Goal: Task Accomplishment & Management: Manage account settings

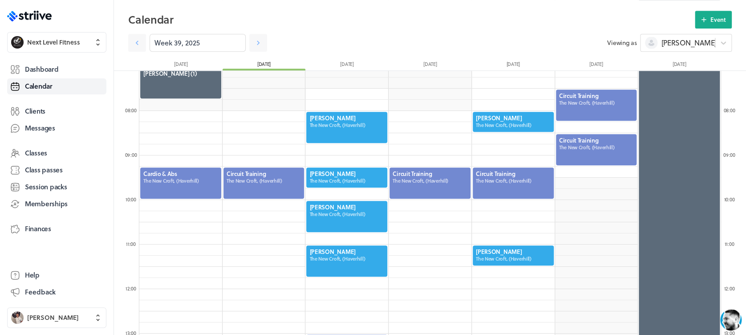
scroll to position [1069, 582]
click at [274, 184] on div at bounding box center [264, 183] width 83 height 33
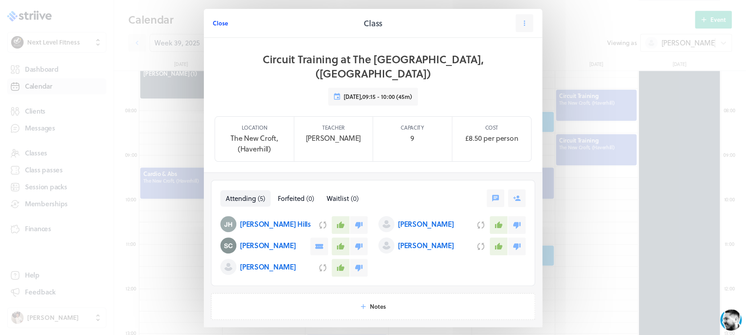
click at [221, 22] on span "Close" at bounding box center [220, 23] width 15 height 8
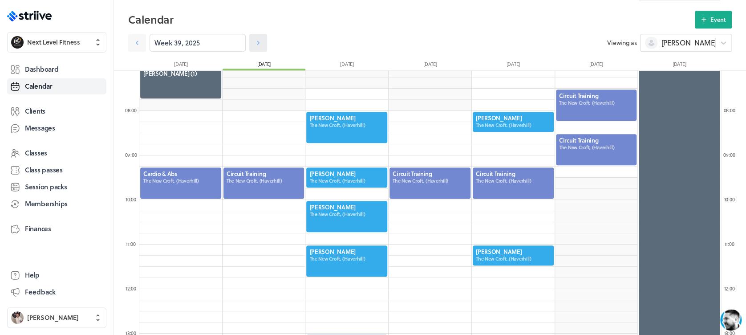
click at [254, 43] on icon at bounding box center [258, 42] width 9 height 9
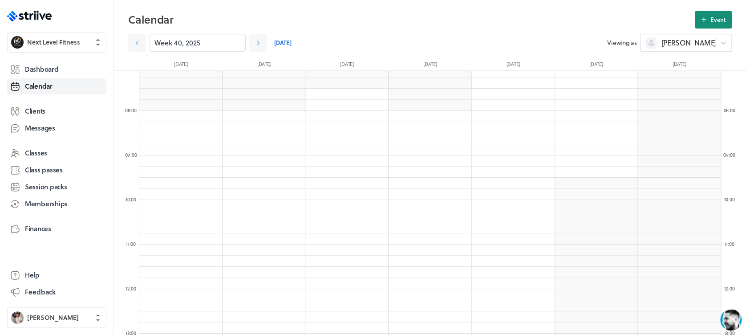
click at [717, 24] on button "Event" at bounding box center [713, 20] width 37 height 18
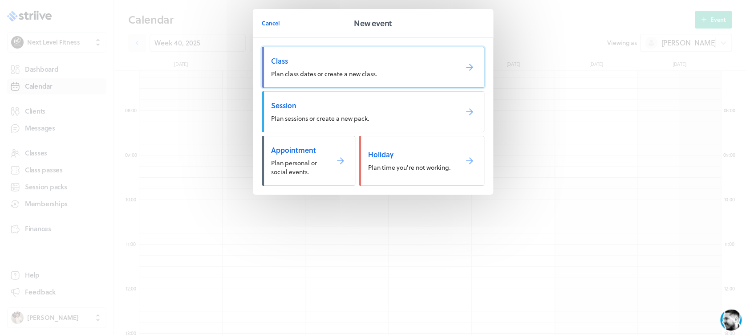
click at [305, 75] on span "Plan class dates or create a new class." at bounding box center [324, 73] width 106 height 9
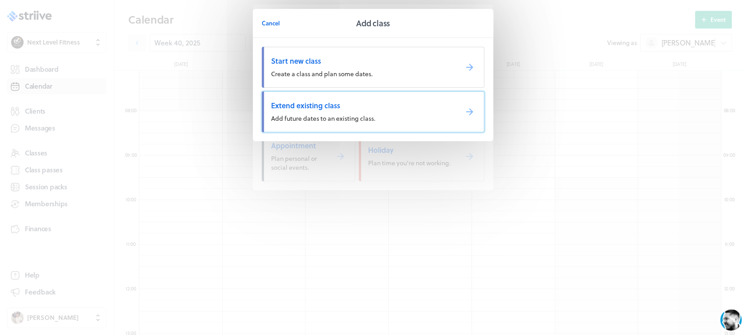
click at [339, 110] on link "Extend existing class Add future dates to an existing class." at bounding box center [373, 111] width 223 height 41
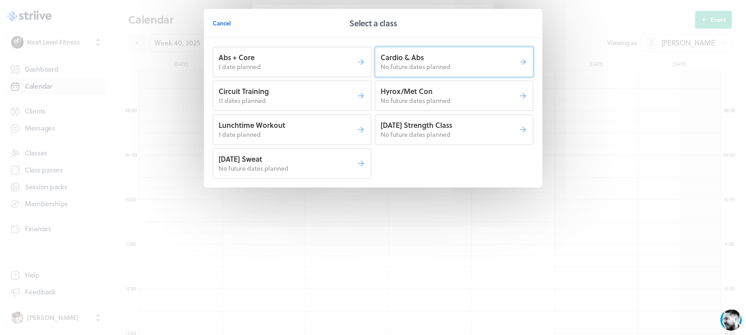
click at [422, 65] on span "No future dates planned" at bounding box center [416, 66] width 70 height 9
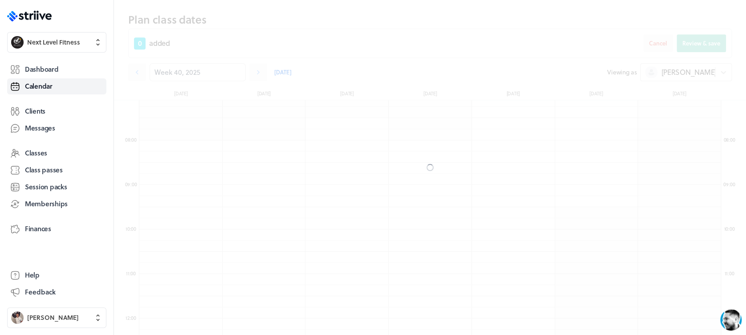
scroll to position [346, 0]
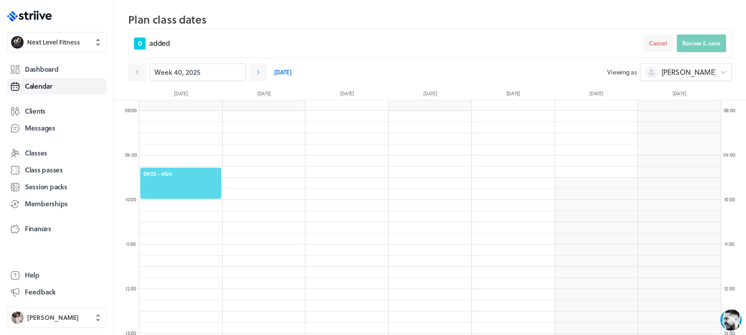
click at [201, 175] on span "09:15 - 45m" at bounding box center [180, 174] width 75 height 8
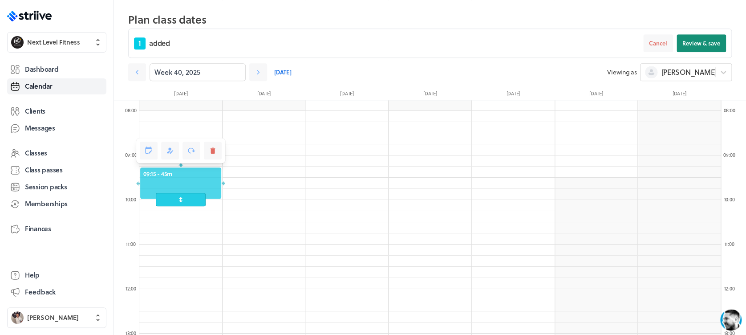
click at [701, 39] on span "Review & save" at bounding box center [702, 43] width 38 height 8
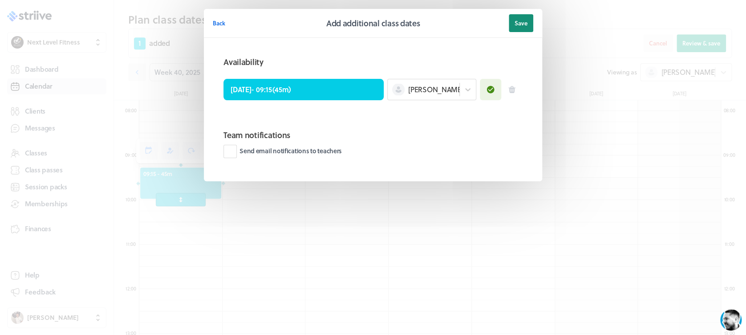
click at [520, 25] on span "Save" at bounding box center [521, 23] width 13 height 8
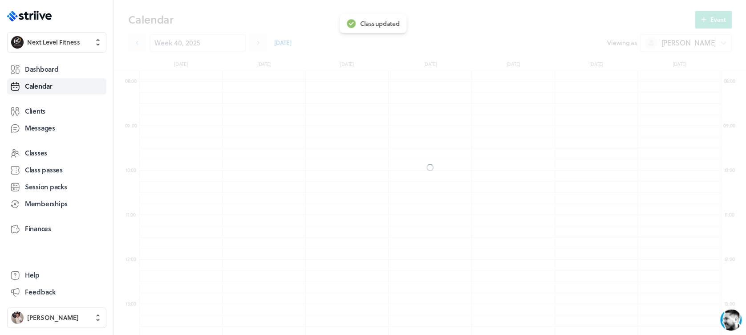
scroll to position [316, 0]
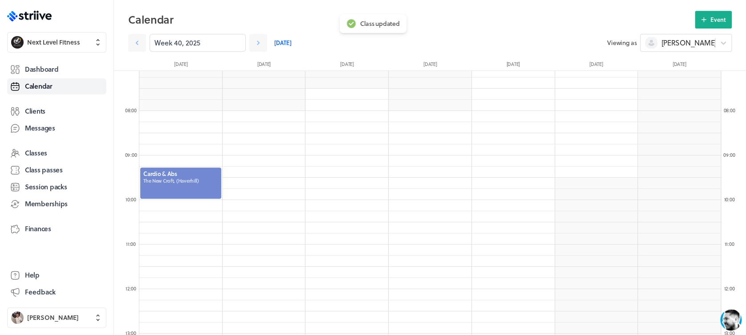
click at [196, 178] on div at bounding box center [180, 183] width 83 height 33
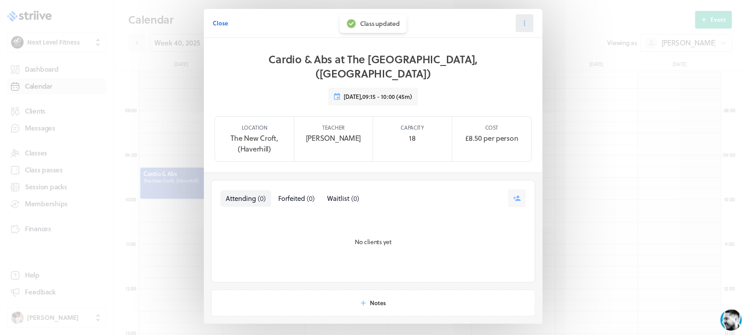
click at [521, 20] on icon at bounding box center [525, 23] width 8 height 8
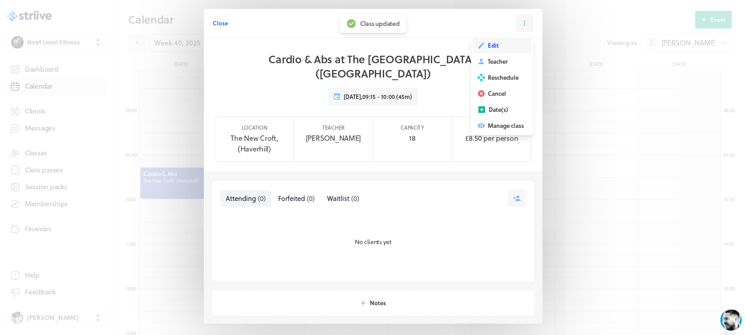
click at [509, 41] on button "Edit" at bounding box center [502, 45] width 59 height 16
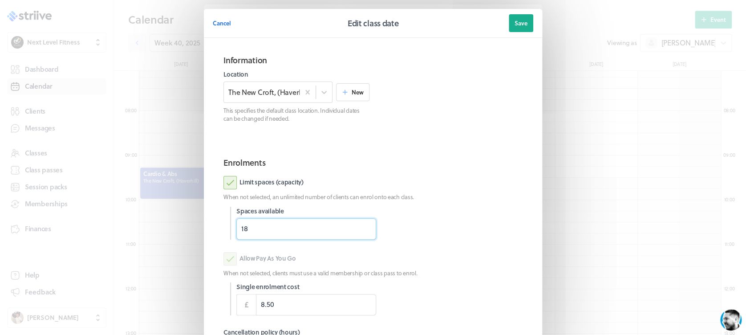
drag, startPoint x: 230, startPoint y: 232, endPoint x: 213, endPoint y: 232, distance: 16.5
click at [213, 232] on section "Enrolments Limit spaces (capacity) When not selected, an unlimited number of cl…" at bounding box center [373, 278] width 321 height 258
type input "4"
click at [458, 180] on div "Limit spaces (capacity)" at bounding box center [373, 182] width 299 height 13
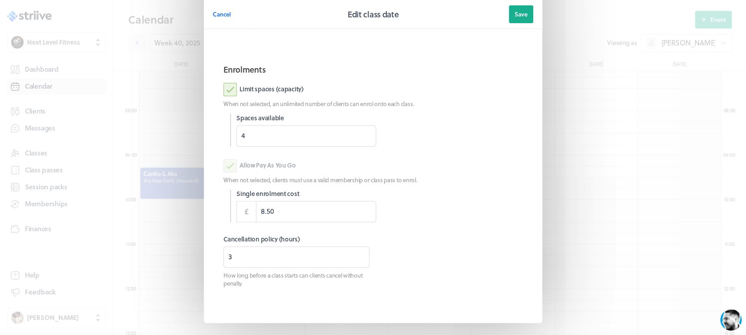
scroll to position [94, 0]
click at [516, 16] on span "Save" at bounding box center [521, 14] width 13 height 8
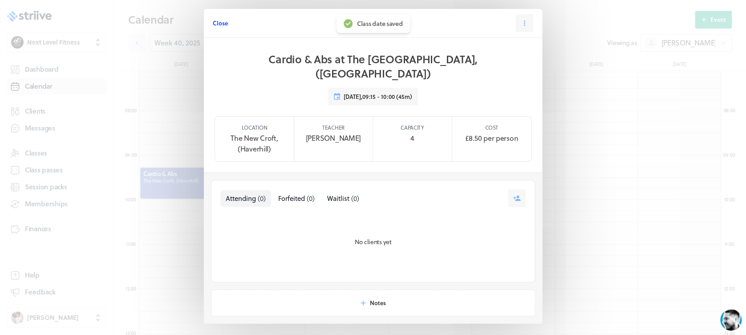
click at [221, 23] on span "Close" at bounding box center [220, 23] width 15 height 8
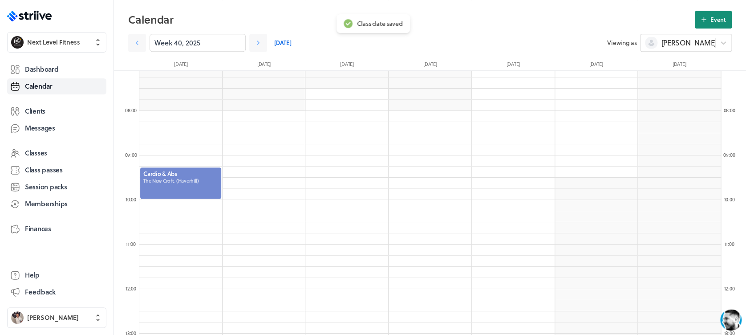
click at [713, 22] on span "Event" at bounding box center [719, 20] width 16 height 8
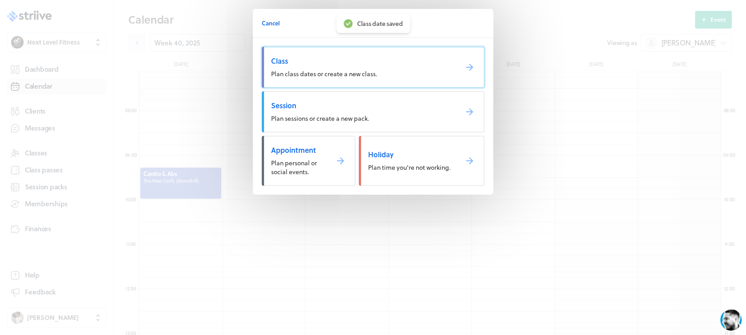
click at [360, 61] on span "Class" at bounding box center [360, 61] width 179 height 10
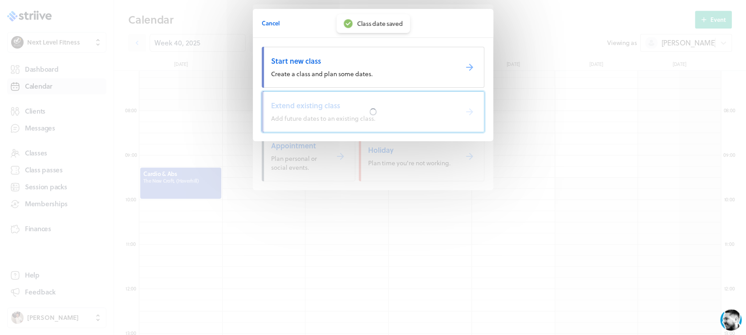
click at [366, 103] on div at bounding box center [373, 112] width 222 height 40
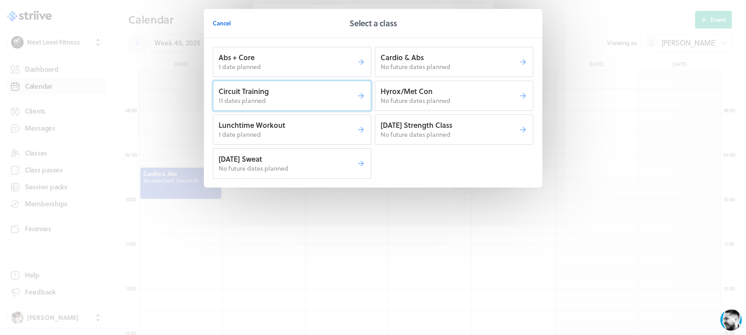
click at [339, 102] on p "11 dates planned" at bounding box center [288, 100] width 138 height 9
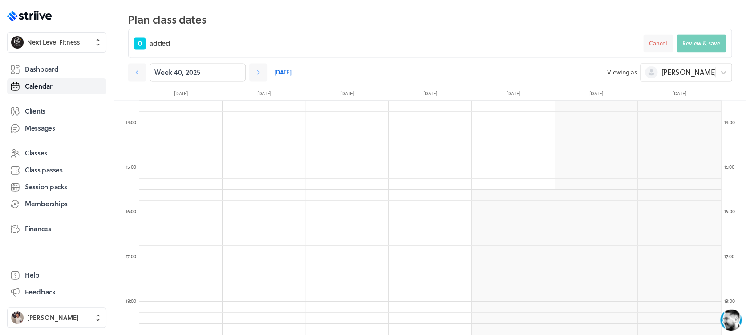
scroll to position [607, 0]
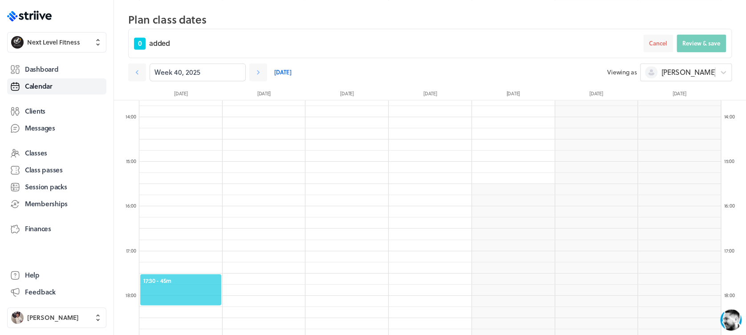
click at [190, 278] on span "17:30 - 45m" at bounding box center [180, 280] width 75 height 8
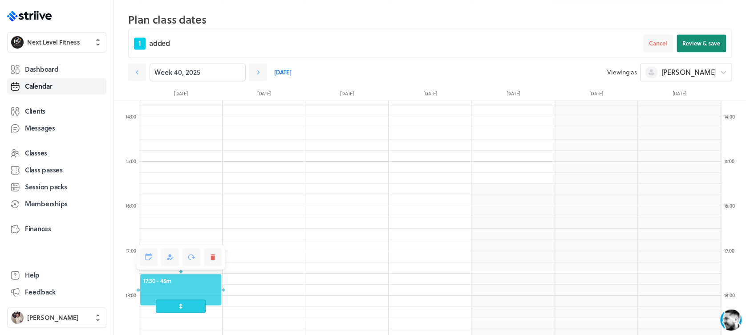
click at [708, 42] on span "Review & save" at bounding box center [702, 43] width 38 height 8
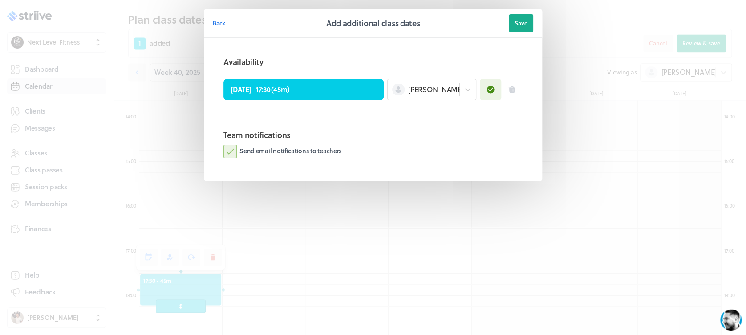
click at [232, 155] on label "Send email notifications to teachers" at bounding box center [283, 151] width 118 height 13
click at [0, 0] on input "Send email notifications to teachers" at bounding box center [0, 0] width 0 height 0
click at [517, 29] on button "Save" at bounding box center [521, 23] width 24 height 18
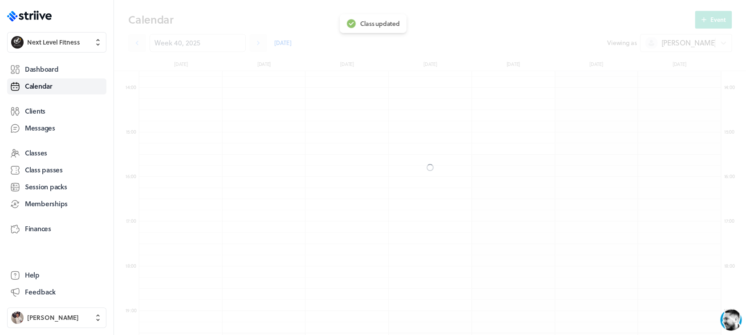
scroll to position [577, 0]
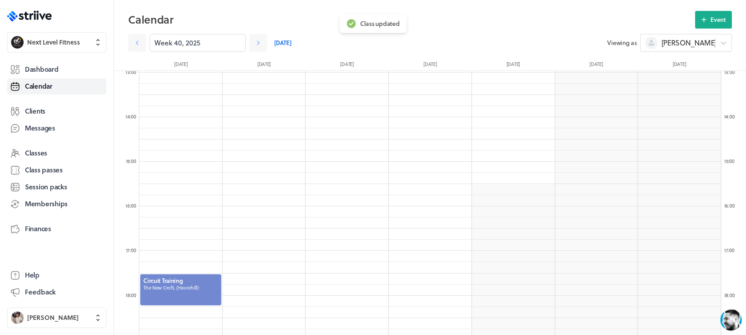
click at [184, 289] on div at bounding box center [180, 289] width 83 height 33
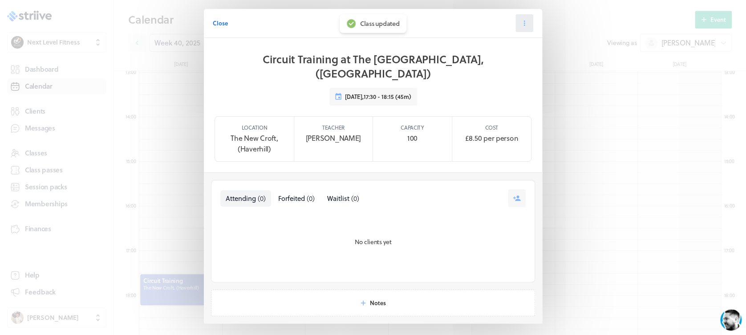
click at [522, 24] on icon at bounding box center [525, 23] width 8 height 8
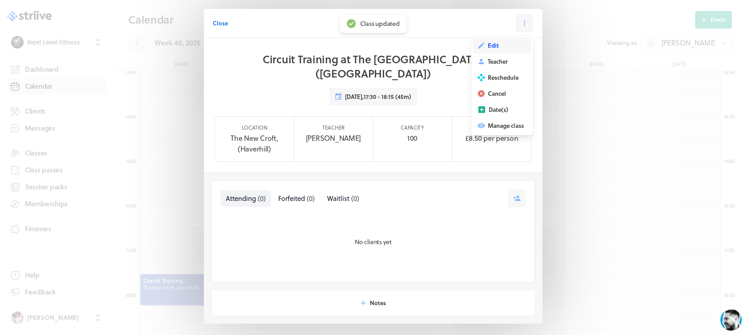
click at [505, 44] on button "Edit" at bounding box center [502, 45] width 59 height 16
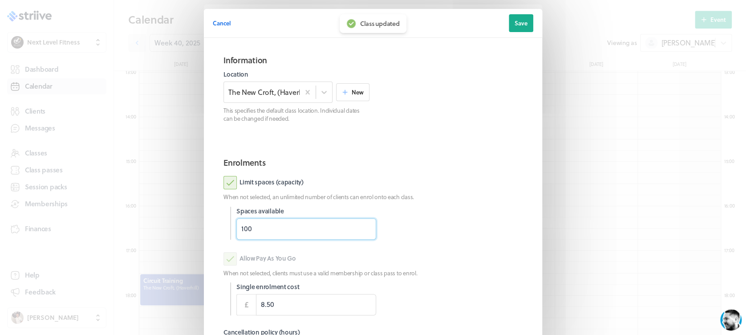
drag, startPoint x: 286, startPoint y: 232, endPoint x: 182, endPoint y: 239, distance: 104.4
click at [182, 239] on div "Cancel Edit class date Save Information Location The [GEOGRAPHIC_DATA], (Haverh…" at bounding box center [373, 230] width 746 height 460
type input "4"
click at [520, 23] on span "Save" at bounding box center [521, 23] width 13 height 8
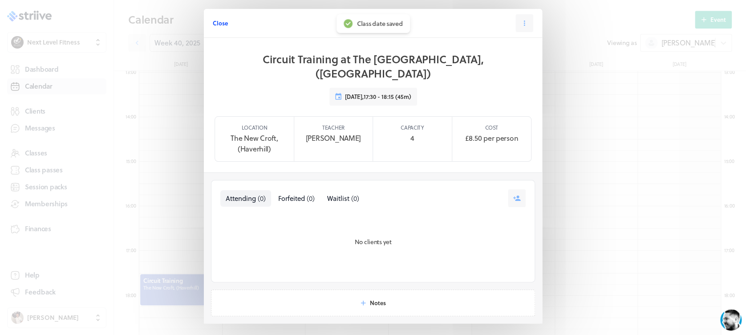
click at [216, 22] on span "Close" at bounding box center [220, 23] width 15 height 8
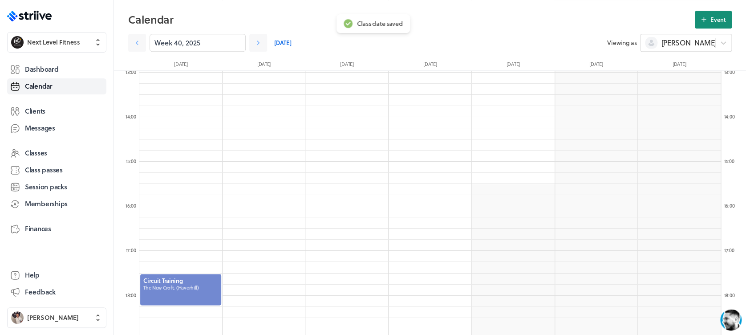
click at [706, 21] on icon at bounding box center [704, 20] width 8 height 8
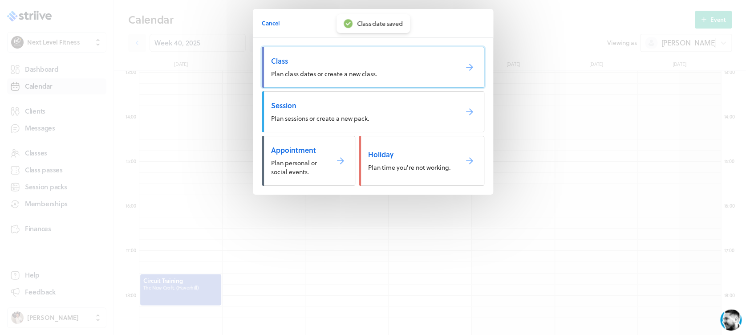
click at [432, 71] on link "Class Plan class dates or create a new class." at bounding box center [373, 67] width 223 height 41
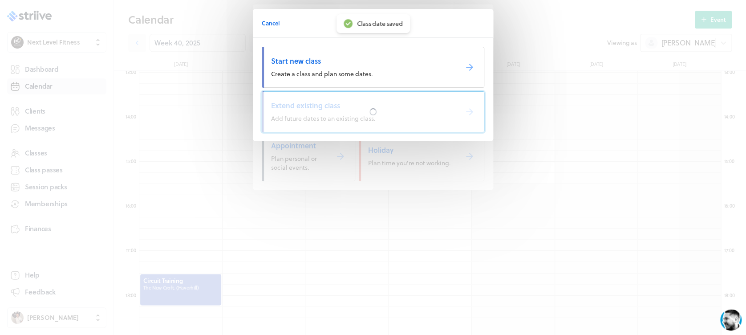
click at [370, 107] on div at bounding box center [373, 112] width 222 height 40
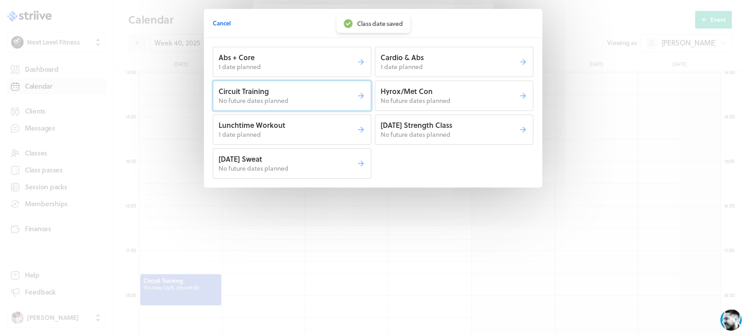
click at [350, 98] on p "No future dates planned" at bounding box center [288, 100] width 138 height 9
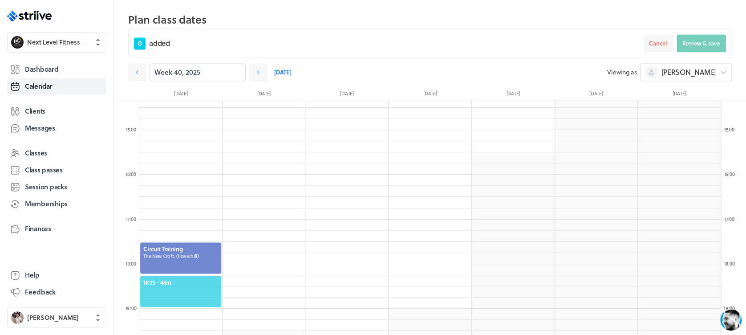
scroll to position [654, 0]
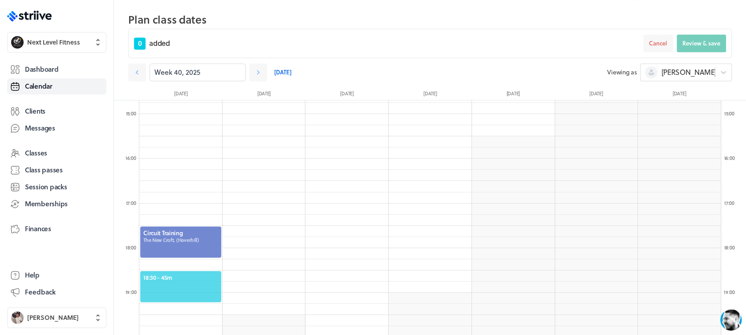
click at [174, 277] on span "18:30 - 45m" at bounding box center [180, 277] width 75 height 8
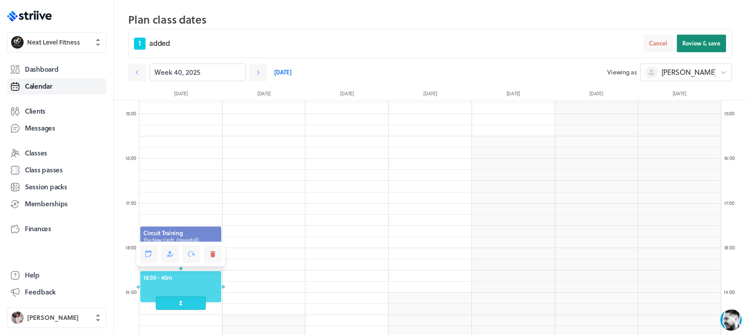
click at [695, 38] on button "Review & save" at bounding box center [701, 43] width 49 height 18
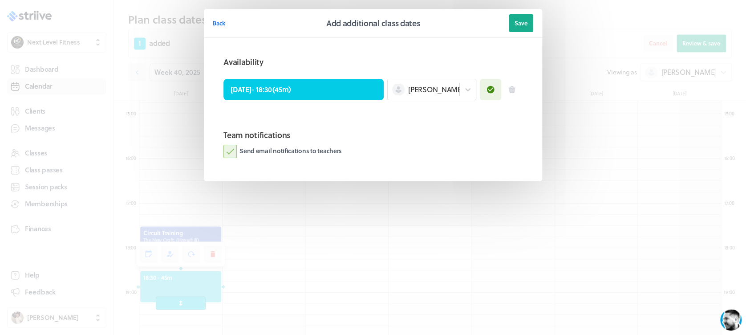
click at [232, 156] on label "Send email notifications to teachers" at bounding box center [283, 151] width 118 height 13
click at [0, 0] on input "Send email notifications to teachers" at bounding box center [0, 0] width 0 height 0
click at [518, 20] on span "Save" at bounding box center [521, 23] width 13 height 8
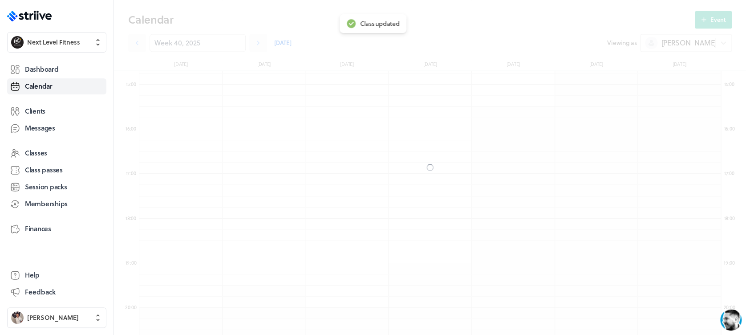
scroll to position [625, 0]
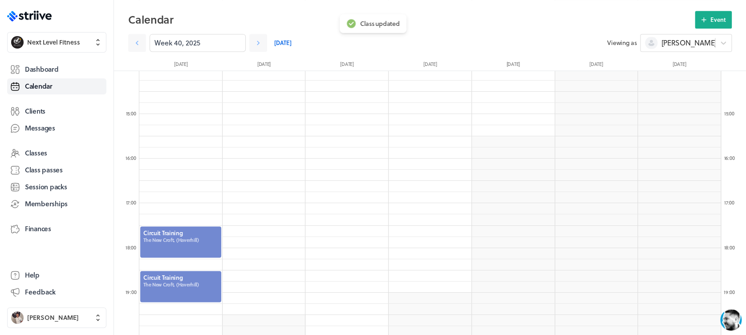
click at [187, 276] on div at bounding box center [180, 286] width 83 height 33
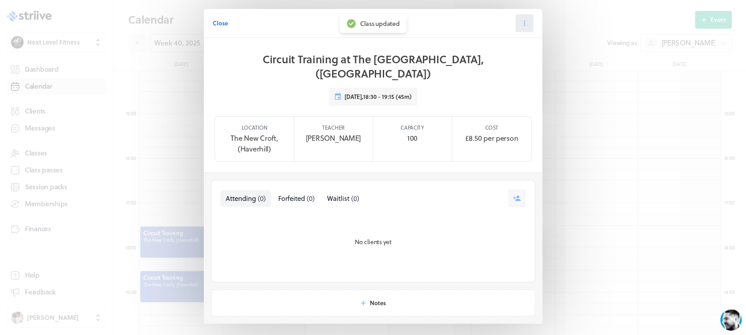
click at [521, 19] on icon at bounding box center [525, 23] width 8 height 8
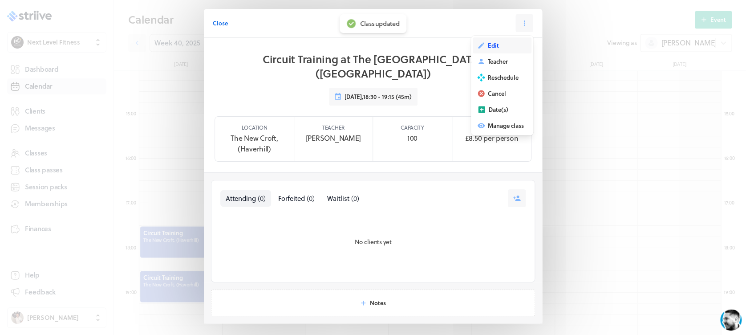
click at [495, 43] on button "Edit" at bounding box center [502, 45] width 59 height 16
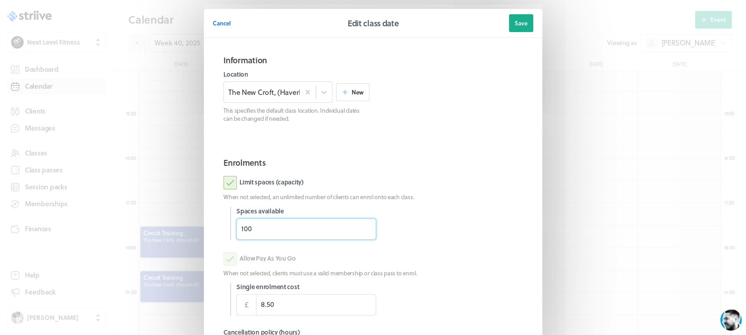
drag, startPoint x: 258, startPoint y: 230, endPoint x: 200, endPoint y: 233, distance: 58.4
click at [204, 233] on section "Information Location The [GEOGRAPHIC_DATA], ([GEOGRAPHIC_DATA]) New This specif…" at bounding box center [373, 227] width 338 height 378
type input "4"
click at [525, 26] on button "Save" at bounding box center [521, 23] width 24 height 18
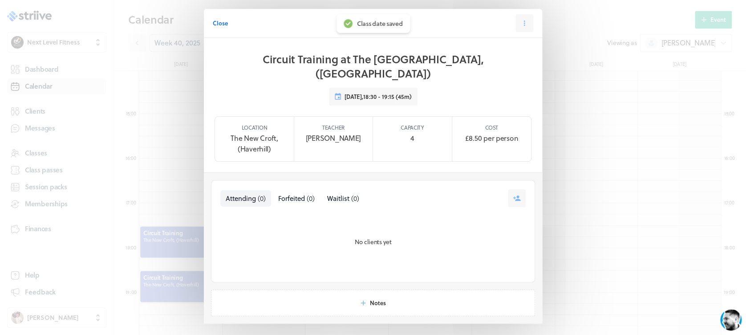
click at [171, 242] on div "Close Class Circuit Training at The [GEOGRAPHIC_DATA], (Haverhill) [DATE] 18:30…" at bounding box center [373, 184] width 746 height 368
click at [221, 25] on span "Close" at bounding box center [220, 23] width 15 height 8
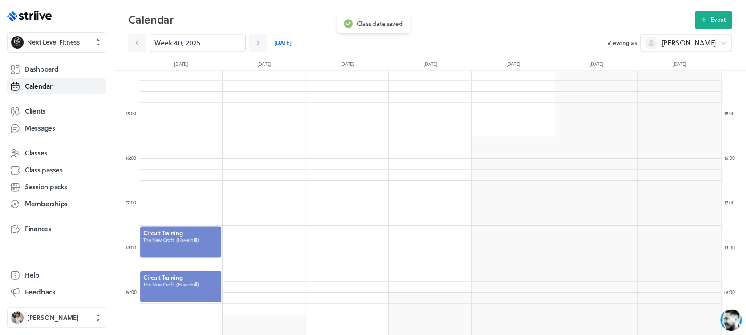
click at [192, 230] on div at bounding box center [180, 241] width 83 height 33
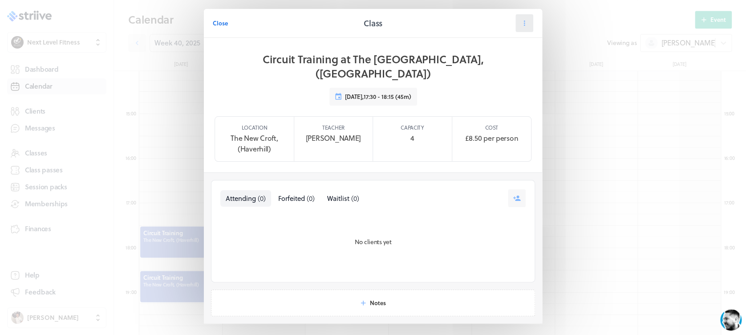
click at [516, 27] on button at bounding box center [525, 23] width 18 height 18
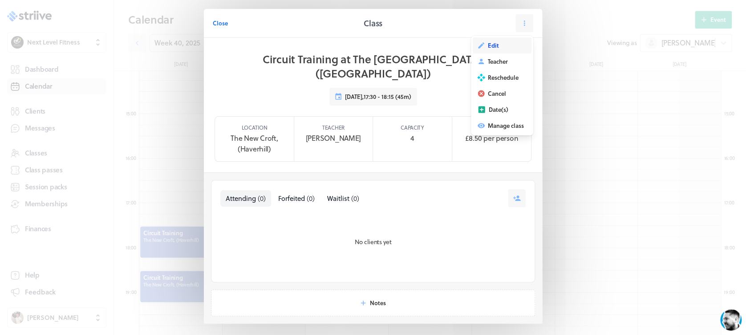
click at [497, 43] on button "Edit" at bounding box center [502, 45] width 59 height 16
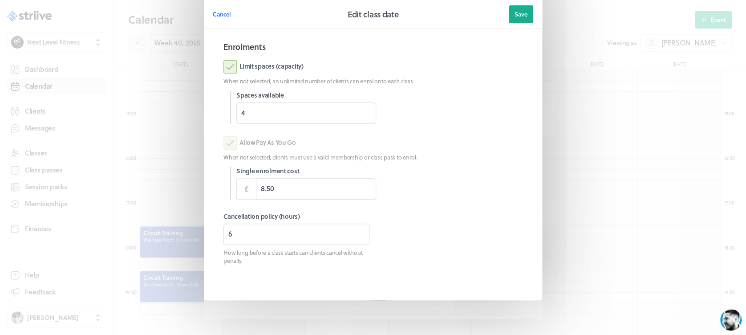
scroll to position [122, 0]
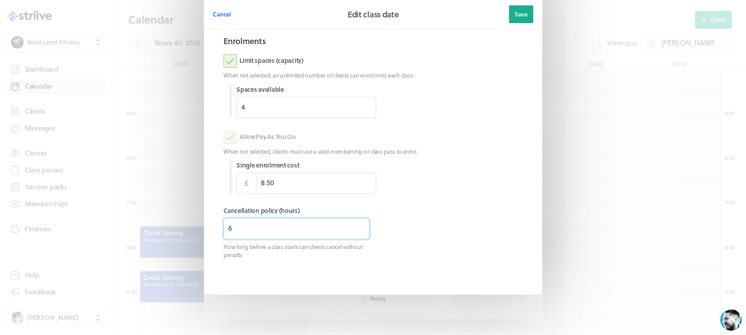
drag, startPoint x: 232, startPoint y: 233, endPoint x: 206, endPoint y: 231, distance: 25.5
click at [206, 231] on section "Information Location The [GEOGRAPHIC_DATA], ([GEOGRAPHIC_DATA]) New This specif…" at bounding box center [373, 105] width 338 height 378
type input "3"
click at [515, 12] on span "Save" at bounding box center [521, 14] width 13 height 8
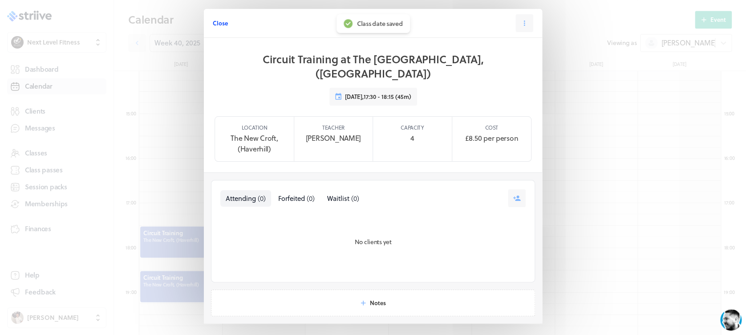
click at [219, 27] on span "Close" at bounding box center [220, 23] width 15 height 8
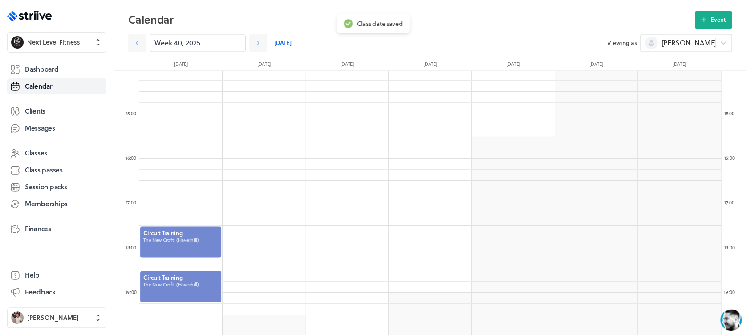
click at [197, 289] on div at bounding box center [180, 286] width 83 height 33
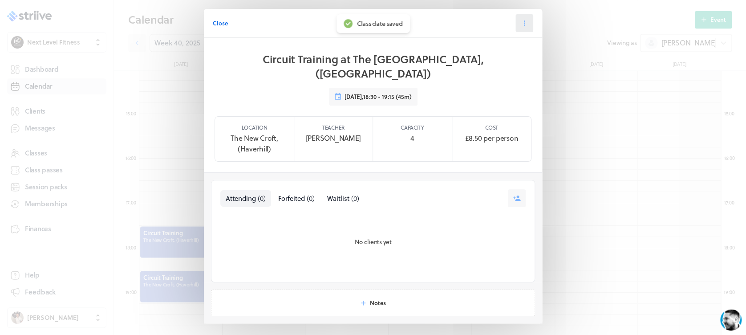
click at [524, 21] on icon at bounding box center [524, 22] width 1 height 5
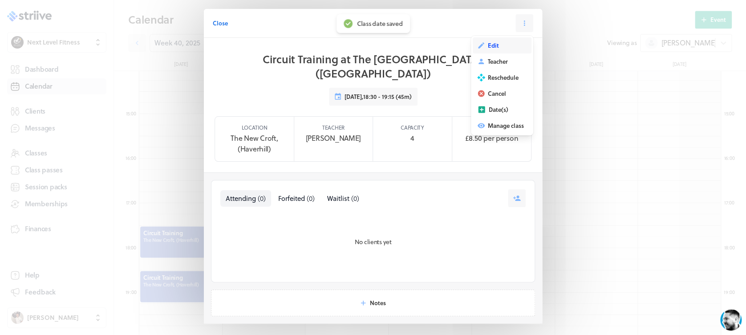
click at [489, 39] on button "Edit" at bounding box center [502, 45] width 59 height 16
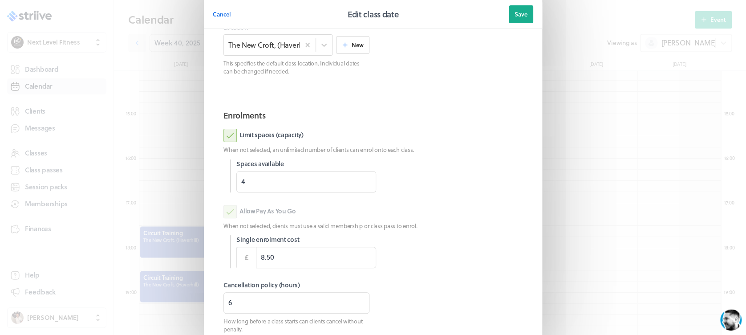
scroll to position [114, 0]
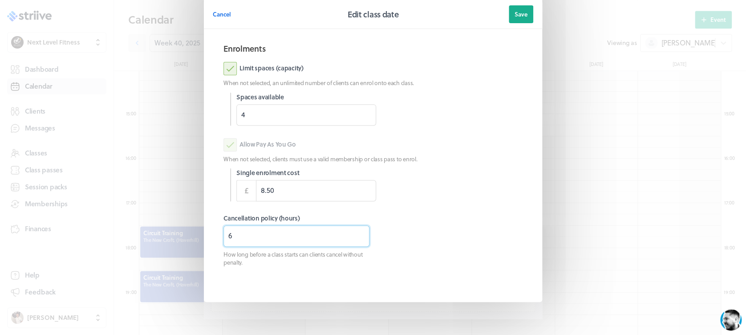
click at [248, 239] on input "6" at bounding box center [297, 235] width 146 height 21
type input "3"
click at [515, 16] on span "Save" at bounding box center [521, 14] width 13 height 8
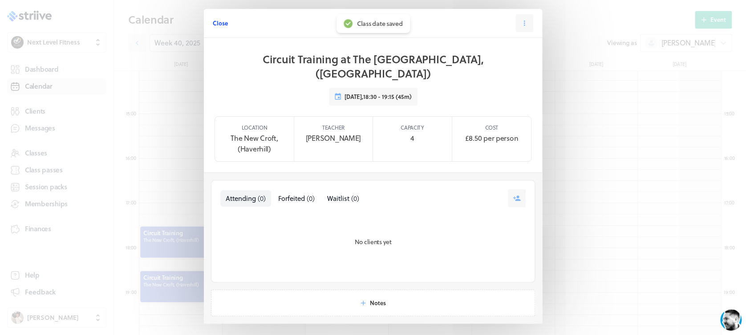
click at [218, 24] on span "Close" at bounding box center [220, 23] width 15 height 8
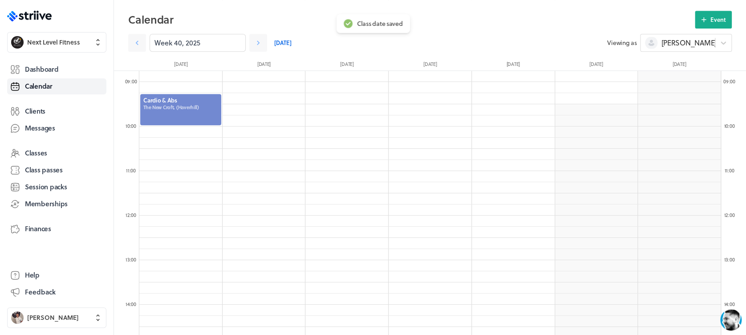
scroll to position [281, 0]
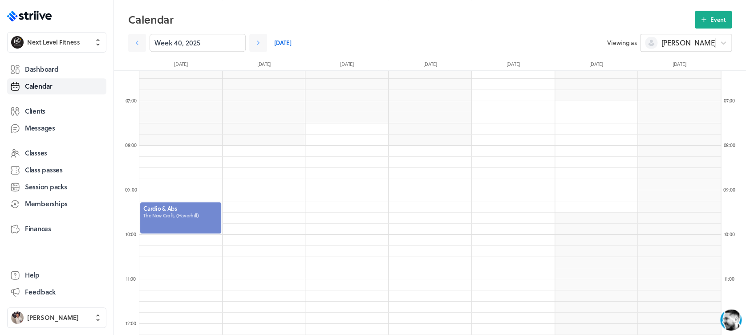
click at [179, 204] on div at bounding box center [180, 217] width 83 height 33
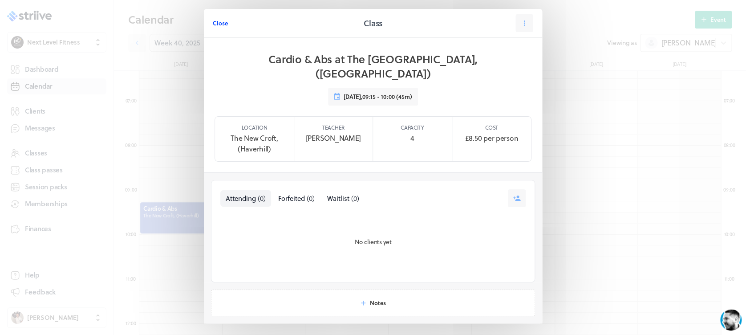
click at [220, 27] on button "Close" at bounding box center [220, 23] width 15 height 18
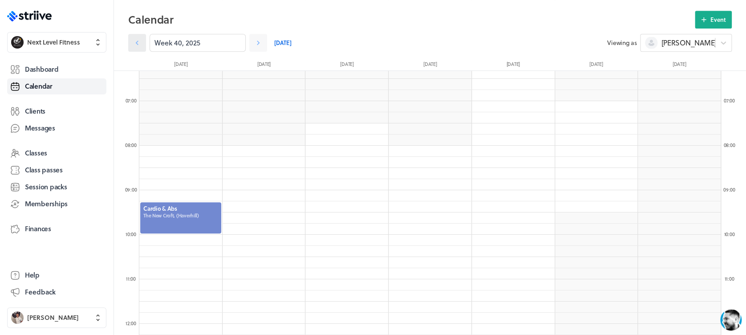
click at [136, 43] on icon at bounding box center [137, 43] width 3 height 4
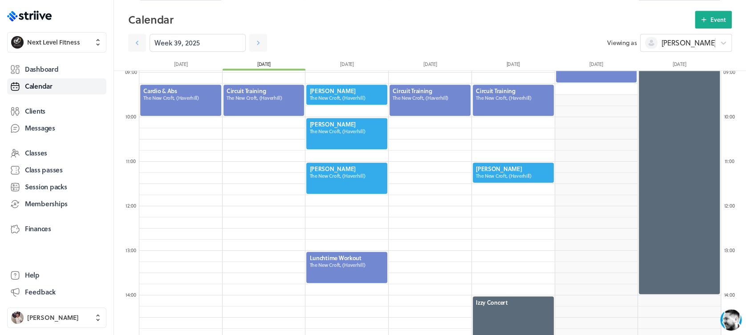
scroll to position [403, 0]
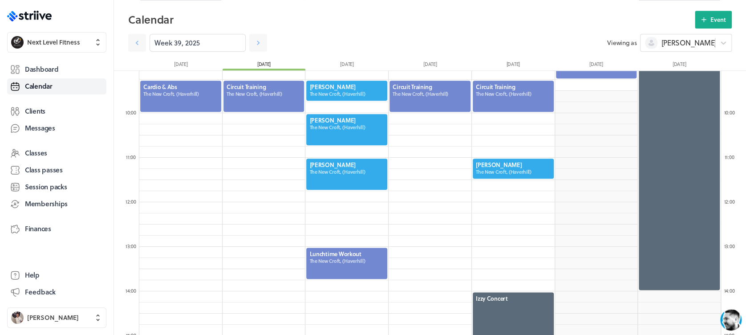
click at [328, 255] on div at bounding box center [347, 263] width 83 height 33
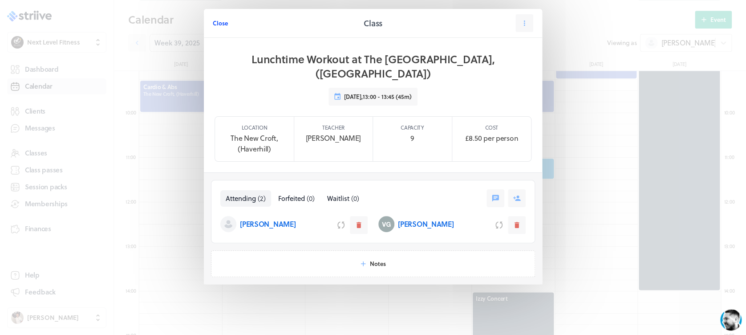
click at [221, 24] on span "Close" at bounding box center [220, 23] width 15 height 8
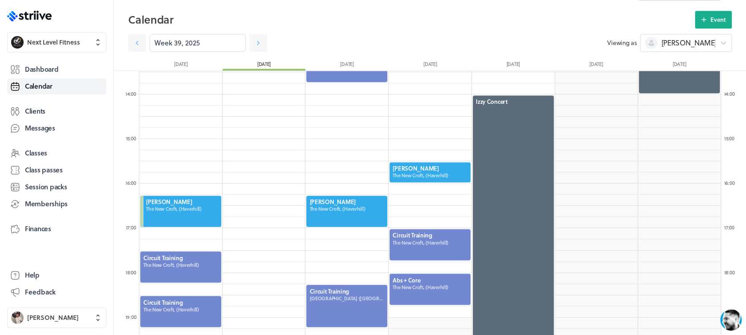
scroll to position [603, 0]
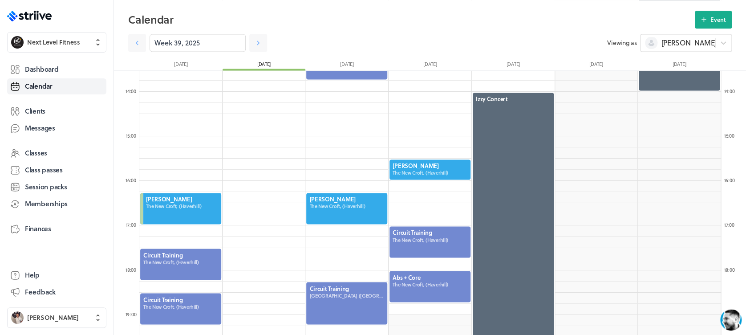
click at [331, 301] on div at bounding box center [347, 303] width 83 height 44
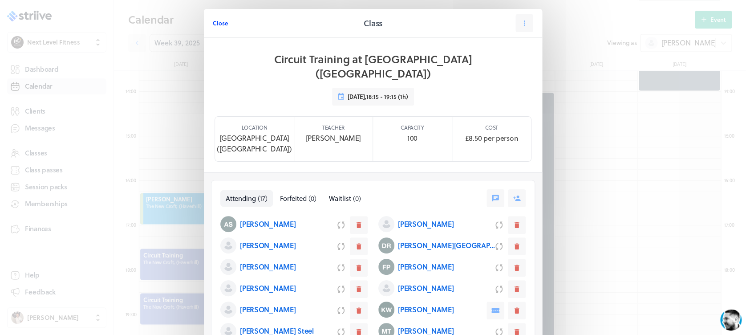
click at [217, 20] on span "Close" at bounding box center [220, 23] width 15 height 8
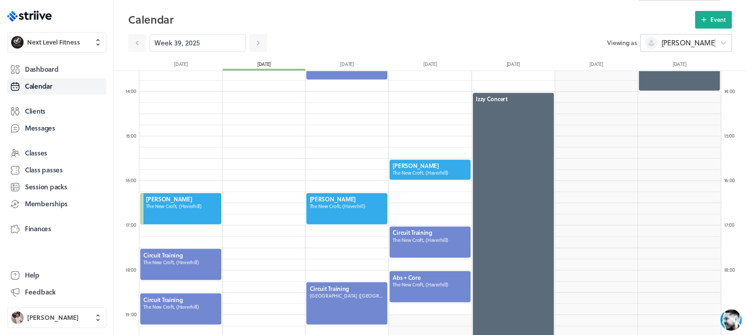
click at [680, 51] on div "[PERSON_NAME]" at bounding box center [686, 43] width 92 height 18
click at [554, 194] on div at bounding box center [513, 292] width 83 height 400
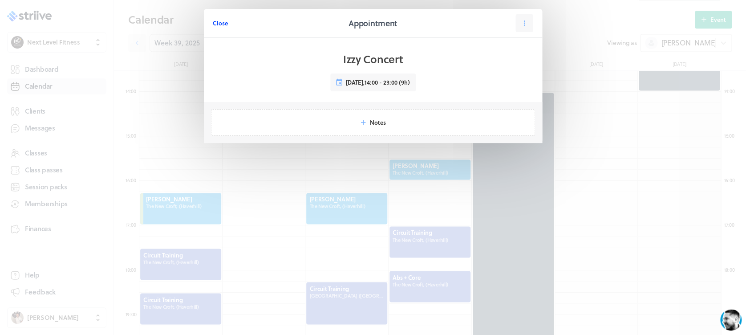
click at [223, 23] on span "Close" at bounding box center [220, 23] width 15 height 8
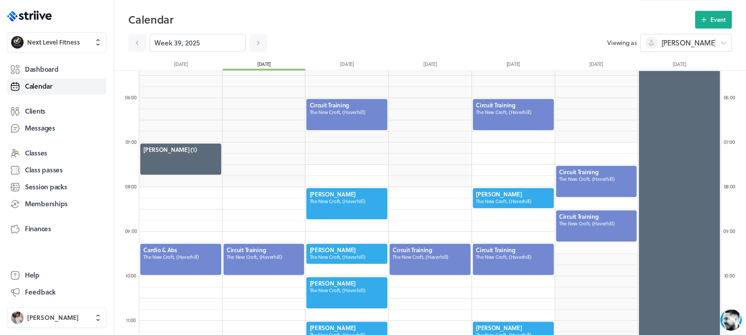
scroll to position [239, 0]
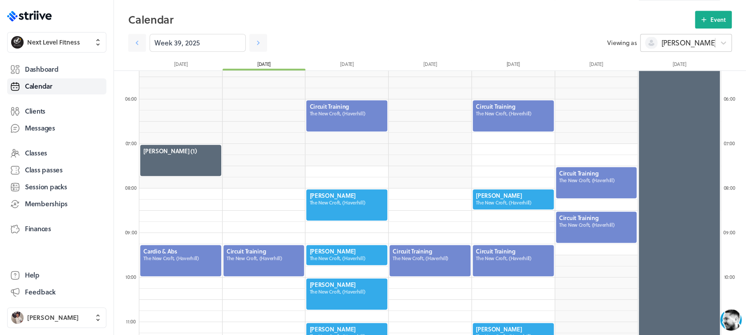
click at [675, 44] on span "[PERSON_NAME]" at bounding box center [688, 43] width 55 height 10
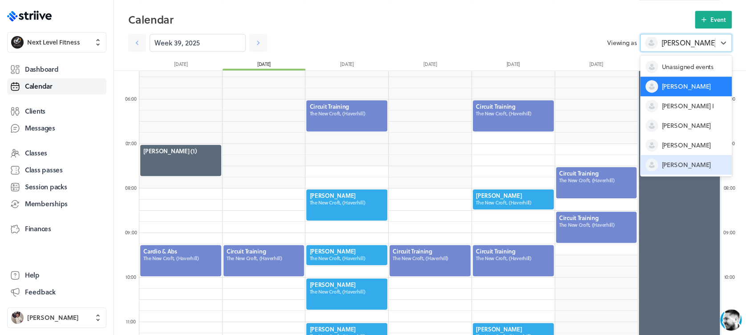
click at [687, 159] on div "[PERSON_NAME]" at bounding box center [686, 165] width 92 height 20
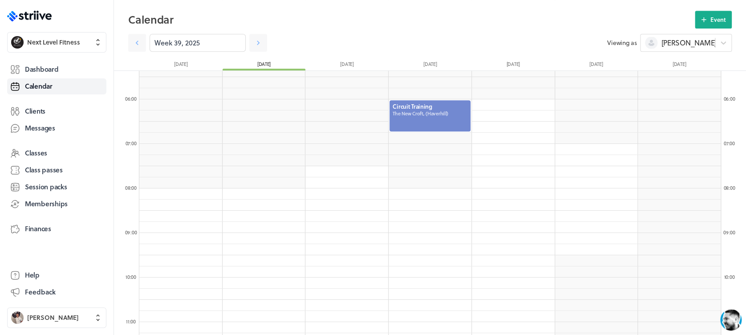
click at [447, 117] on div at bounding box center [430, 115] width 83 height 33
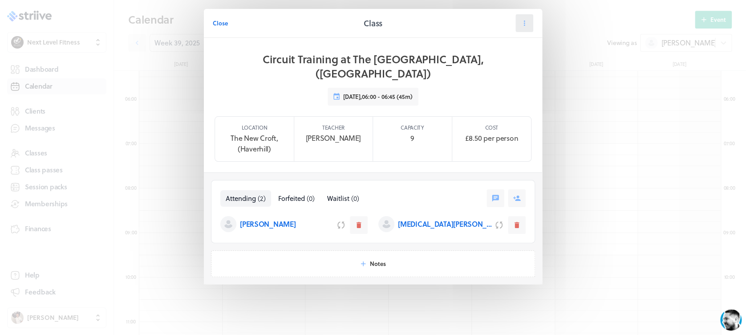
click at [529, 21] on button at bounding box center [525, 23] width 18 height 18
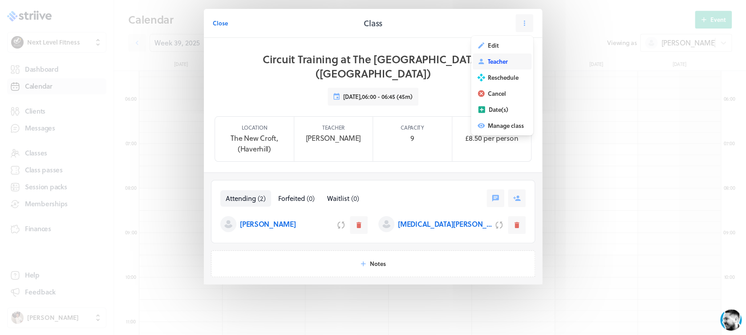
click at [505, 57] on button "Teacher" at bounding box center [502, 61] width 59 height 16
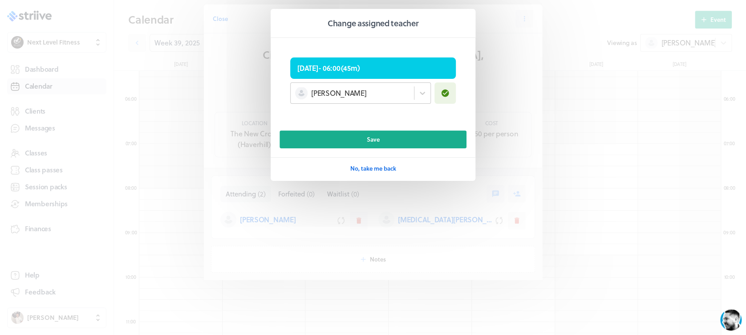
click at [372, 98] on div "[PERSON_NAME]" at bounding box center [352, 93] width 123 height 12
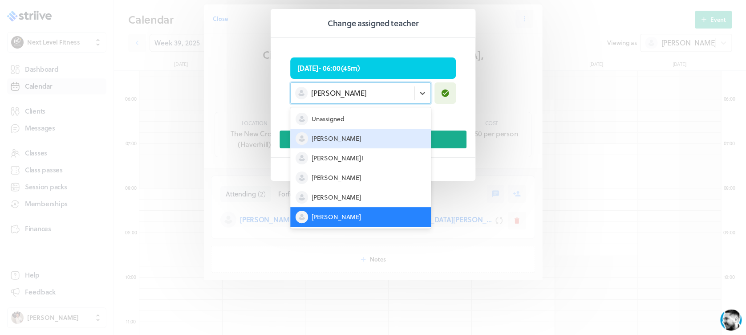
click at [383, 143] on div "[PERSON_NAME]" at bounding box center [360, 139] width 141 height 20
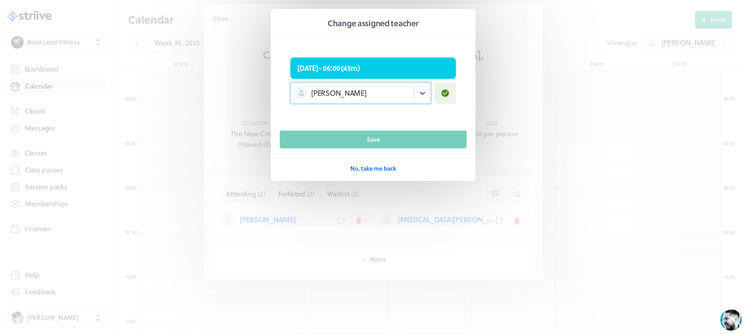
click at [385, 145] on button "Save" at bounding box center [373, 139] width 187 height 18
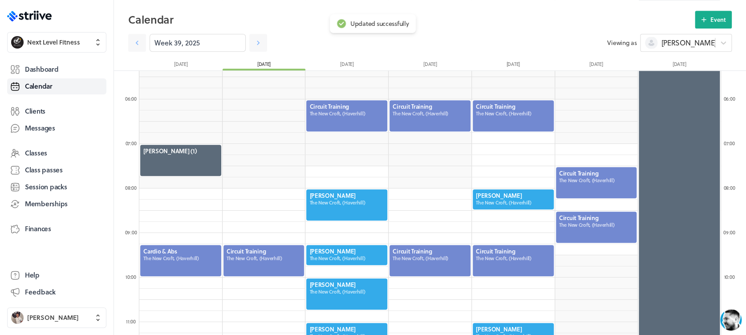
click at [453, 117] on div at bounding box center [430, 115] width 83 height 33
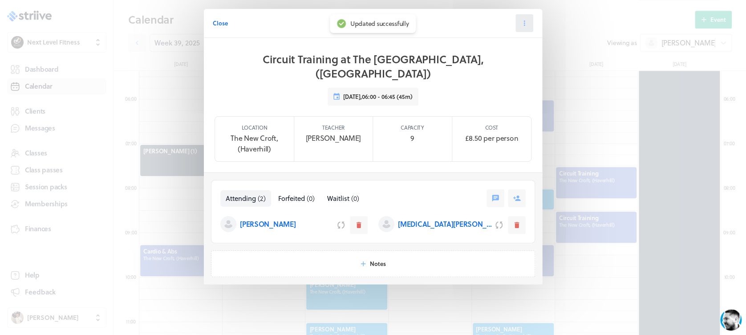
click at [518, 29] on button at bounding box center [525, 23] width 18 height 18
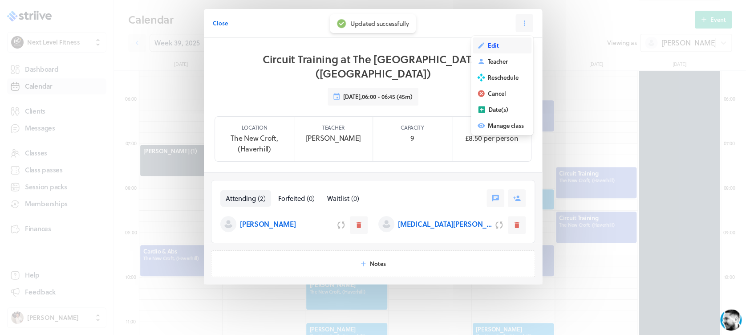
click at [512, 46] on button "Edit" at bounding box center [502, 45] width 59 height 16
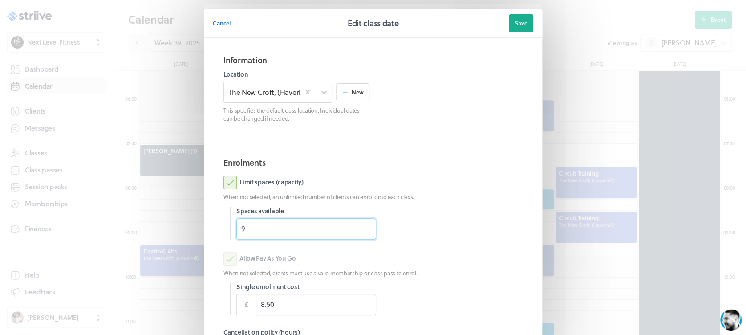
drag, startPoint x: 280, startPoint y: 234, endPoint x: 183, endPoint y: 248, distance: 97.6
click at [183, 248] on div "Cancel Edit class date Save Information Location The [GEOGRAPHIC_DATA], (Haverh…" at bounding box center [373, 230] width 746 height 460
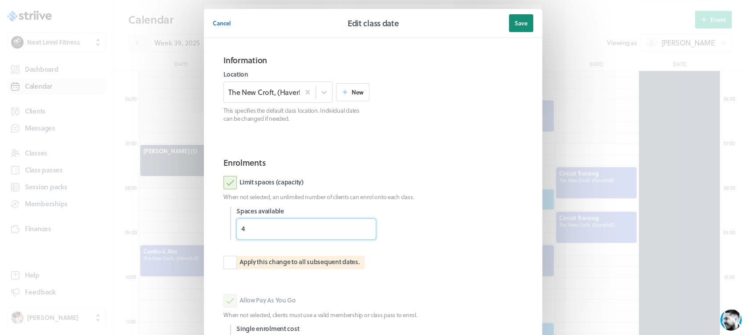
type input "4"
click at [515, 25] on span "Save" at bounding box center [521, 23] width 13 height 8
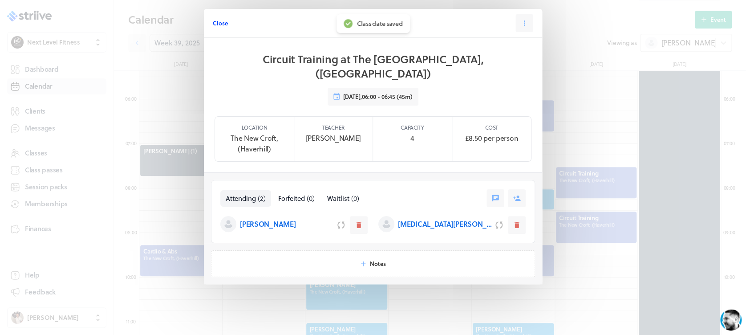
click at [218, 23] on span "Close" at bounding box center [220, 23] width 15 height 8
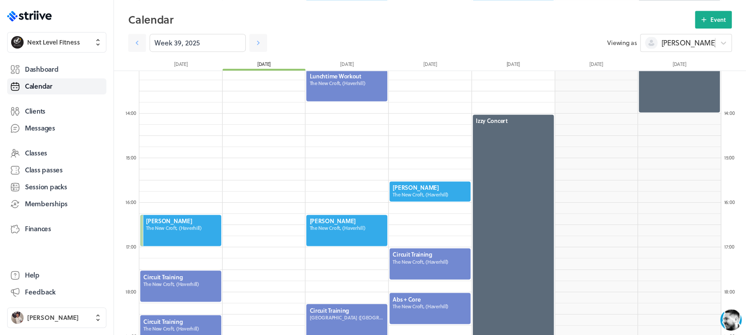
scroll to position [597, 0]
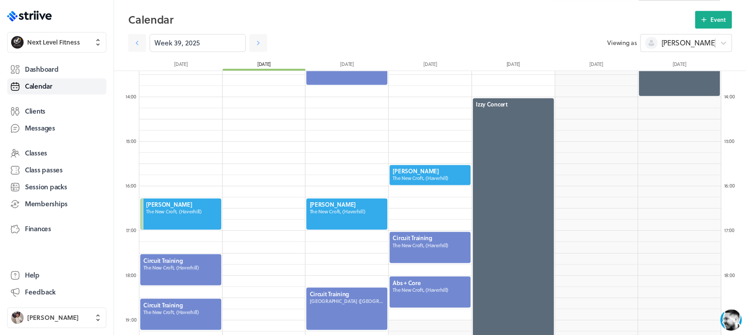
click at [419, 249] on div at bounding box center [430, 247] width 83 height 33
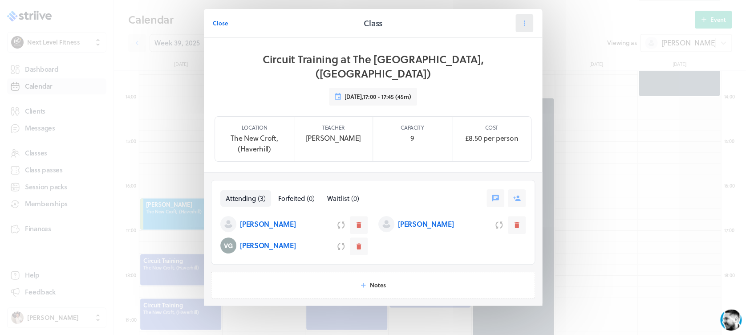
click at [522, 25] on icon at bounding box center [525, 23] width 8 height 8
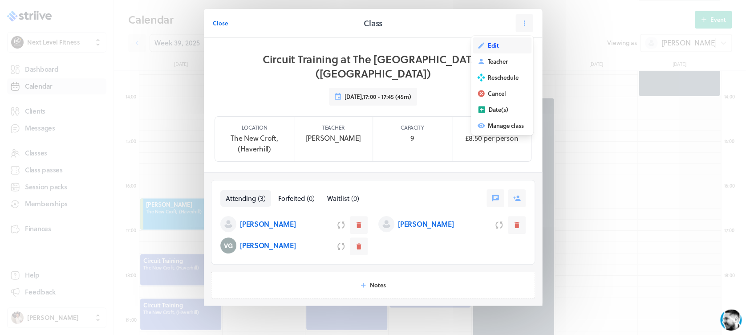
click at [503, 48] on button "Edit" at bounding box center [502, 45] width 59 height 16
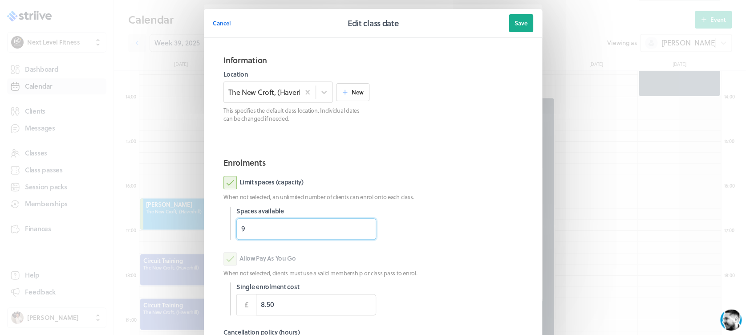
drag, startPoint x: 260, startPoint y: 225, endPoint x: 217, endPoint y: 233, distance: 43.5
click at [217, 233] on section "Enrolments Limit spaces (capacity) When not selected, an unlimited number of cl…" at bounding box center [373, 278] width 321 height 258
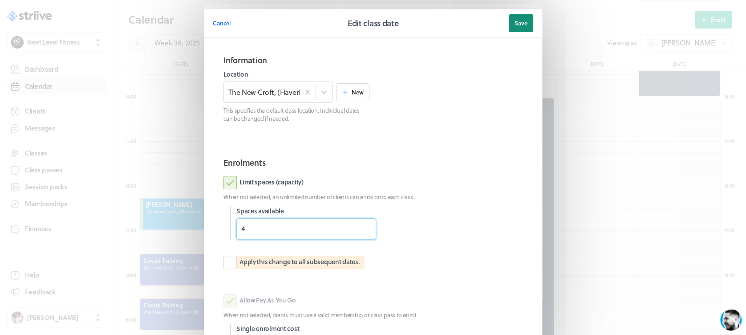
type input "4"
click at [509, 21] on button "Save" at bounding box center [521, 23] width 24 height 18
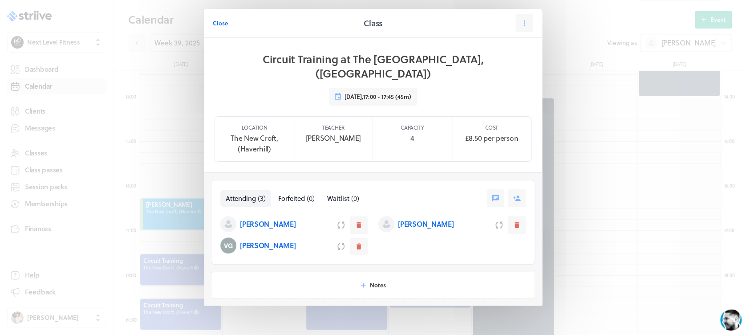
click at [217, 22] on span "Close" at bounding box center [220, 23] width 15 height 8
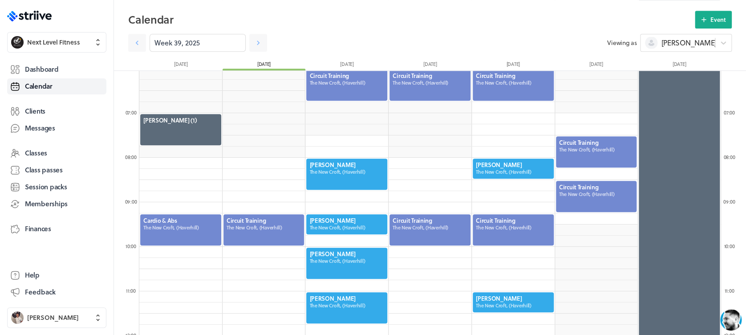
scroll to position [246, 0]
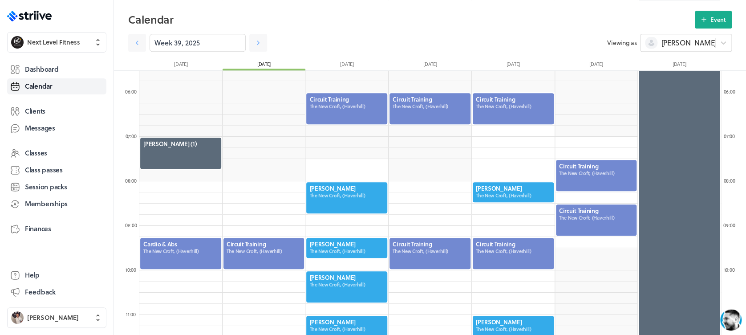
click at [502, 99] on div at bounding box center [513, 108] width 83 height 33
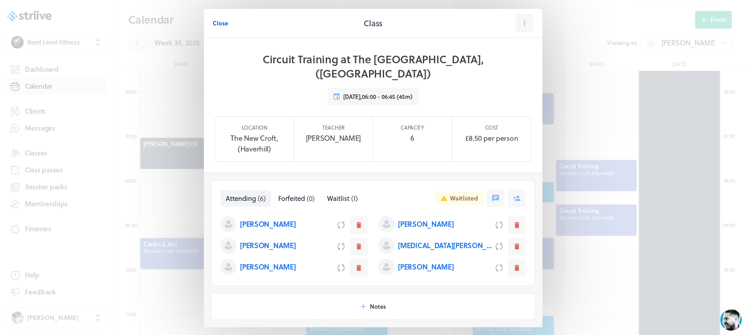
click at [218, 21] on span "Close" at bounding box center [220, 23] width 15 height 8
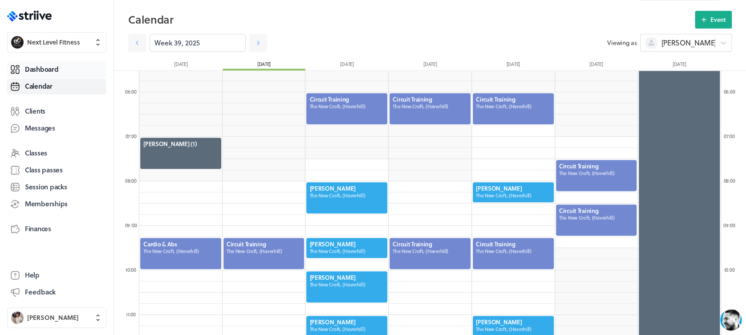
click at [60, 65] on link "Dashboard" at bounding box center [56, 69] width 99 height 16
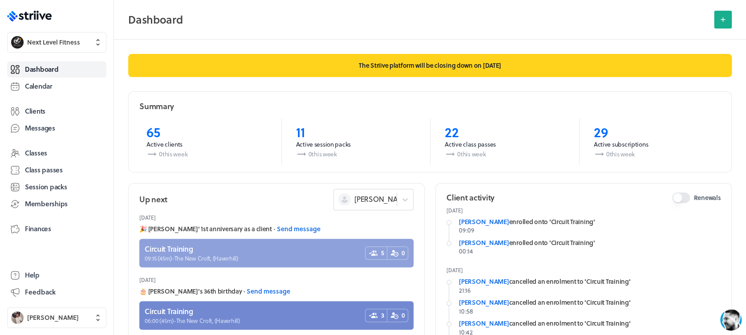
click at [318, 249] on link at bounding box center [276, 253] width 274 height 29
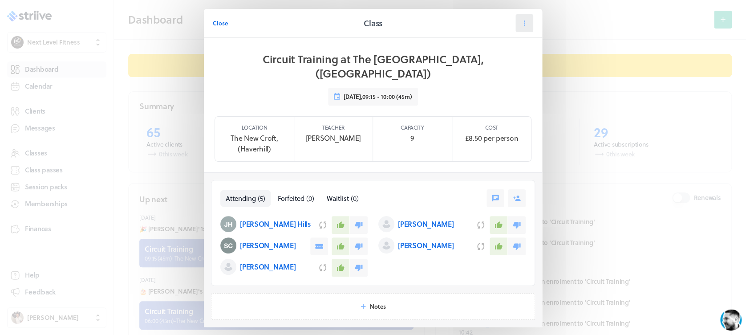
click at [521, 25] on icon at bounding box center [525, 23] width 8 height 8
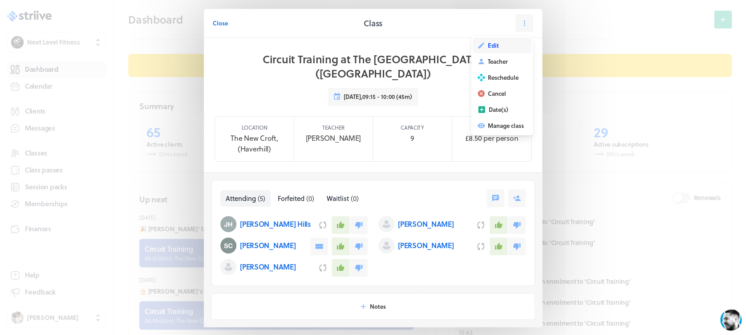
click at [501, 47] on button "Edit" at bounding box center [502, 45] width 59 height 16
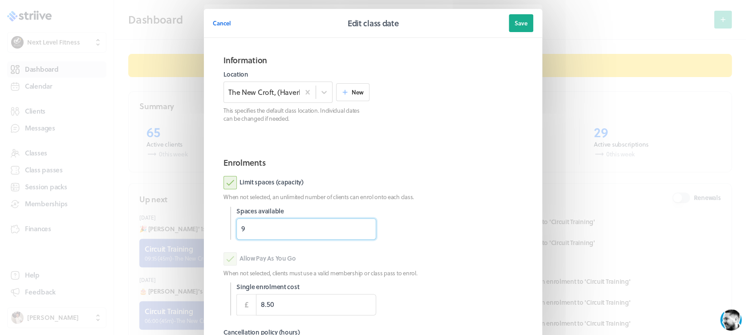
click at [279, 228] on input "9" at bounding box center [306, 228] width 140 height 21
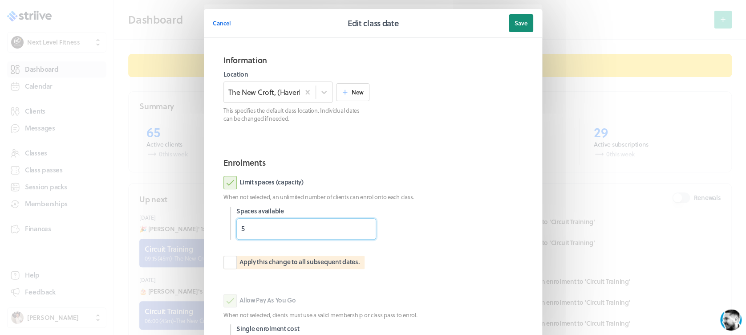
type input "5"
click at [511, 29] on button "Save" at bounding box center [521, 23] width 24 height 18
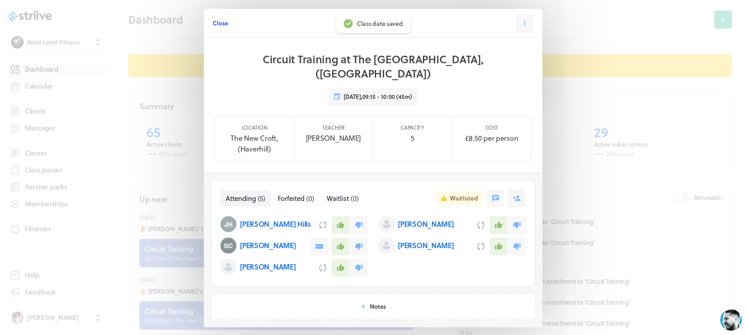
click at [218, 25] on span "Close" at bounding box center [220, 23] width 15 height 8
